Goal: Information Seeking & Learning: Learn about a topic

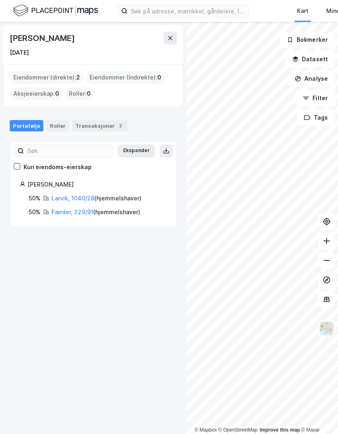
click at [174, 36] on button at bounding box center [170, 38] width 13 height 13
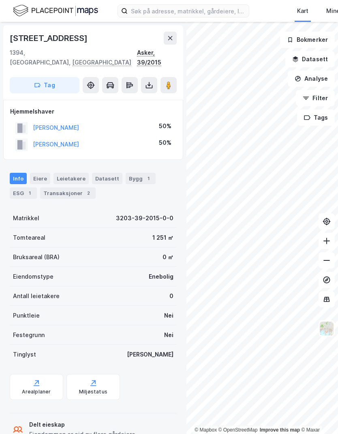
click at [174, 35] on button at bounding box center [170, 38] width 13 height 13
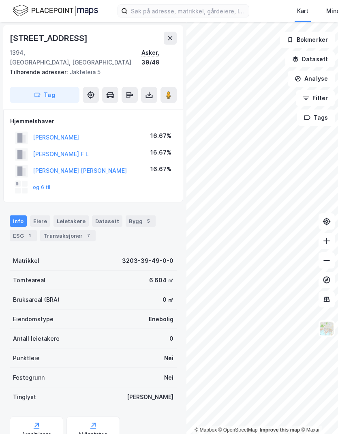
click at [175, 38] on button at bounding box center [170, 38] width 13 height 13
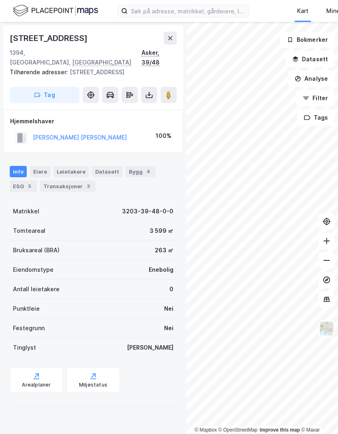
click at [173, 37] on icon at bounding box center [170, 38] width 6 height 6
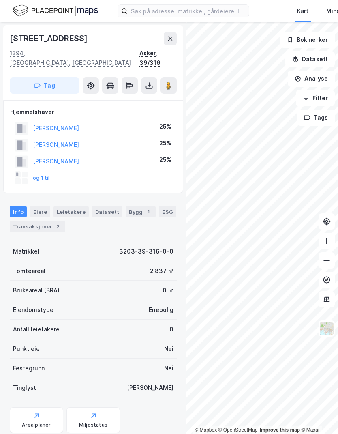
click at [173, 37] on icon at bounding box center [170, 38] width 6 height 6
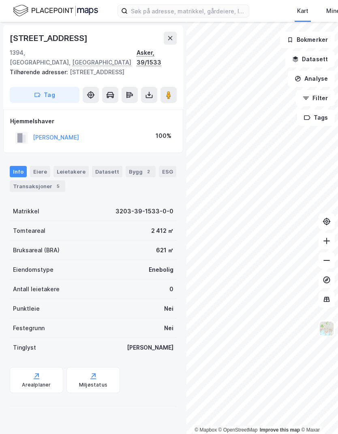
click at [172, 36] on icon at bounding box center [170, 38] width 4 height 4
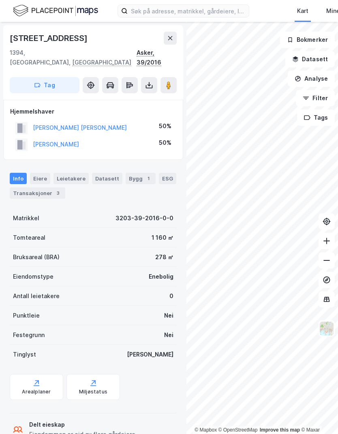
click at [169, 35] on icon at bounding box center [170, 38] width 6 height 6
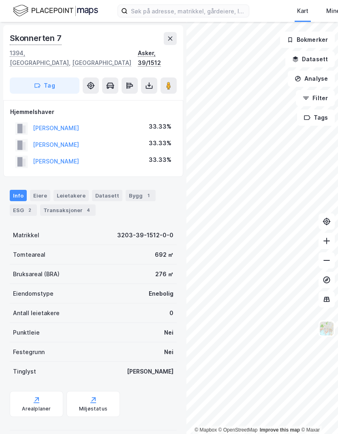
click at [174, 34] on button at bounding box center [170, 38] width 13 height 13
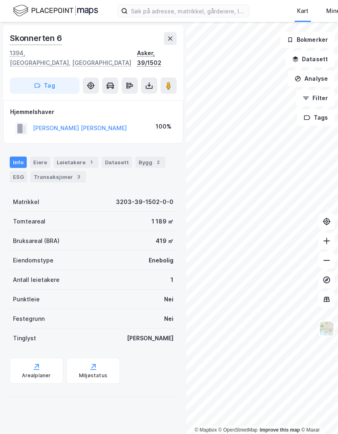
click at [172, 35] on icon at bounding box center [170, 38] width 6 height 6
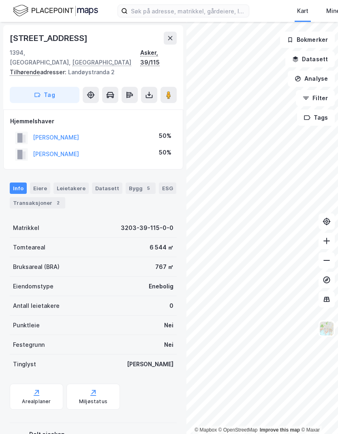
click at [36, 197] on div "Transaksjoner 2" at bounding box center [38, 202] width 56 height 11
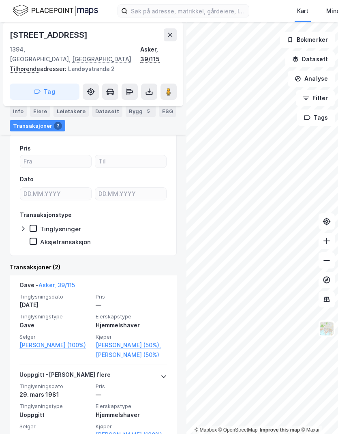
click at [122, 340] on link "[PERSON_NAME] (50%)," at bounding box center [131, 345] width 71 height 10
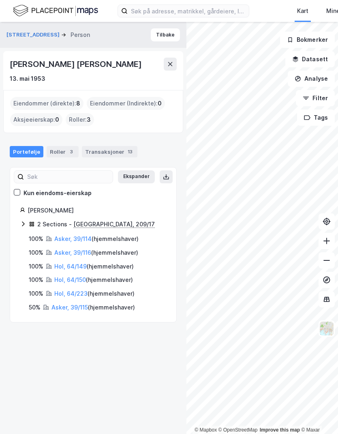
click at [72, 240] on link "Asker, 39/114" at bounding box center [72, 238] width 37 height 7
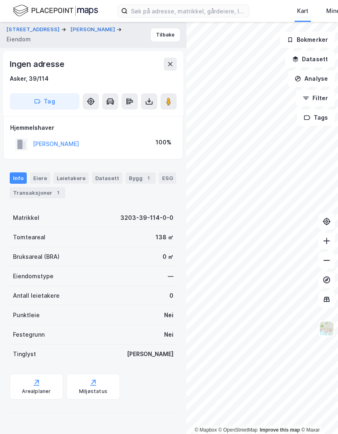
click at [173, 32] on button "Tilbake" at bounding box center [165, 34] width 29 height 13
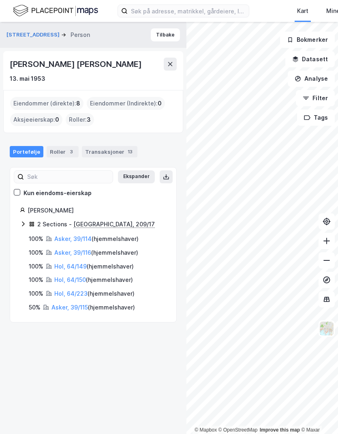
click at [61, 249] on link "Asker, 39/116" at bounding box center [72, 252] width 37 height 7
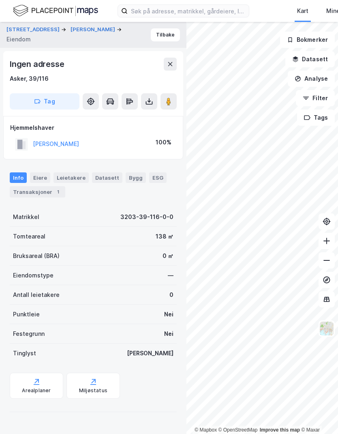
click at [176, 35] on button "Tilbake" at bounding box center [165, 34] width 29 height 13
